Goal: Task Accomplishment & Management: Manage account settings

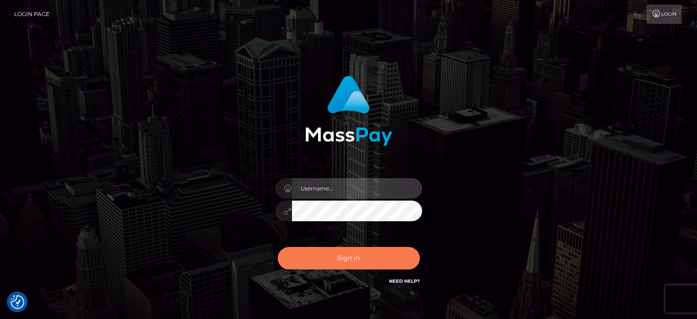
type input "Caren.Ace"
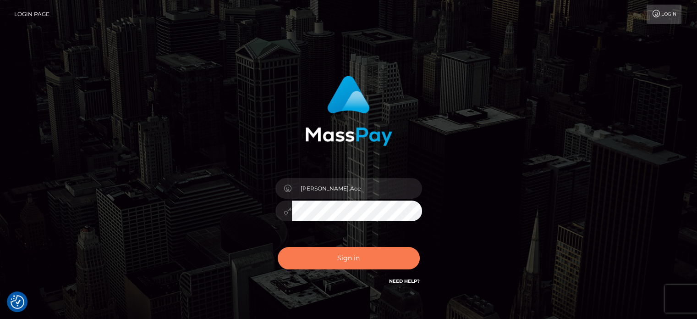
click at [343, 253] on button "Sign in" at bounding box center [349, 258] width 142 height 22
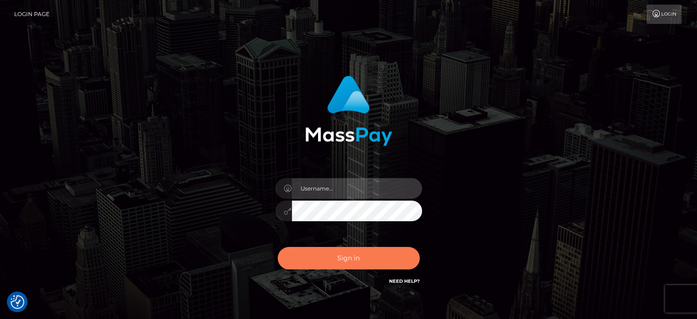
type input "[PERSON_NAME].Ace"
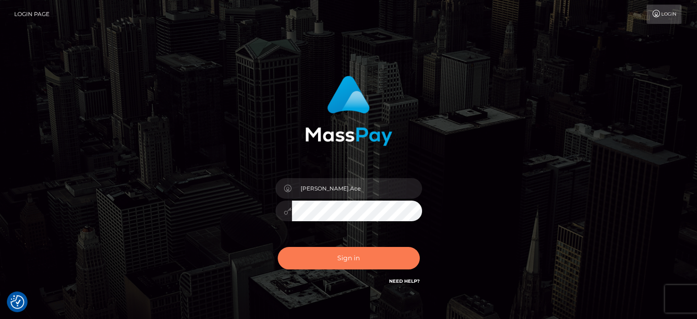
click at [341, 255] on button "Sign in" at bounding box center [349, 258] width 142 height 22
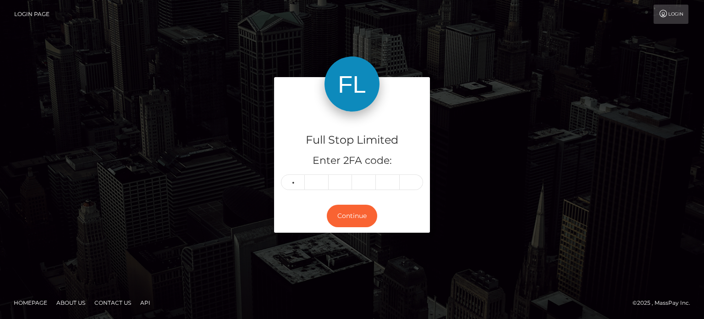
type input "1"
type input "9"
type input "5"
type input "2"
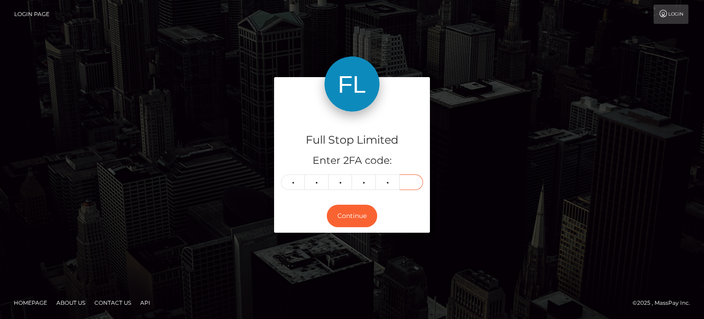
type input "2"
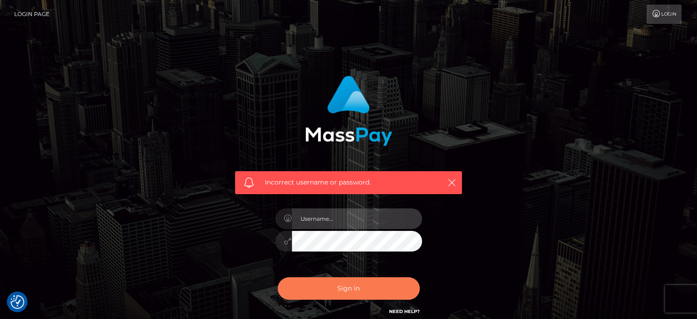
type input "[PERSON_NAME].Ace"
click at [316, 287] on button "Sign in" at bounding box center [349, 288] width 142 height 22
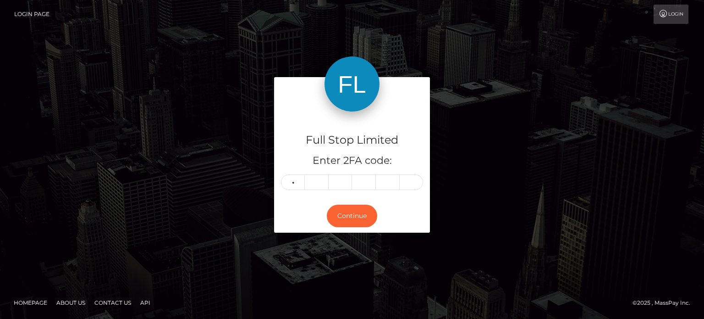
type input "1"
type input "6"
type input "9"
type input "4"
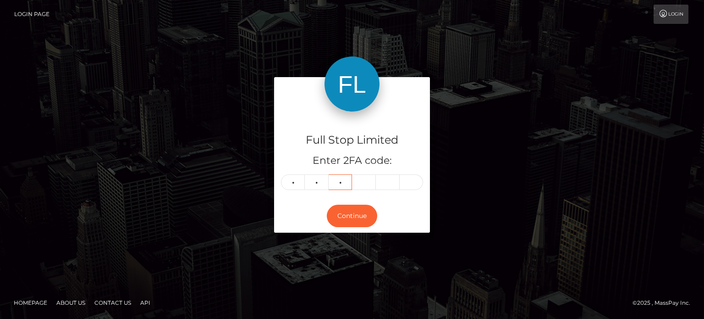
type input "4"
type input "7"
type input "8"
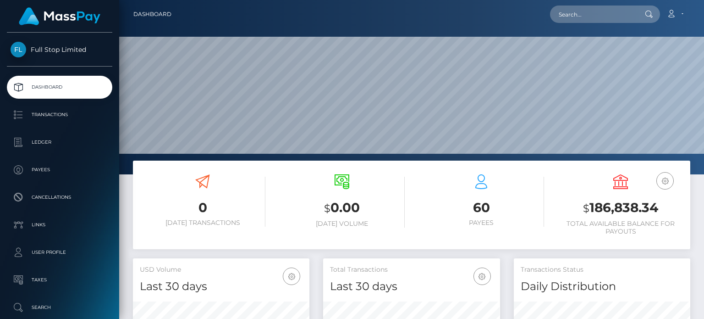
scroll to position [162, 176]
drag, startPoint x: 663, startPoint y: 208, endPoint x: 589, endPoint y: 209, distance: 73.8
click at [589, 209] on h3 "$ 186,838.34" at bounding box center [621, 208] width 126 height 19
copy h3 "186,838.34"
